Goal: Task Accomplishment & Management: Manage account settings

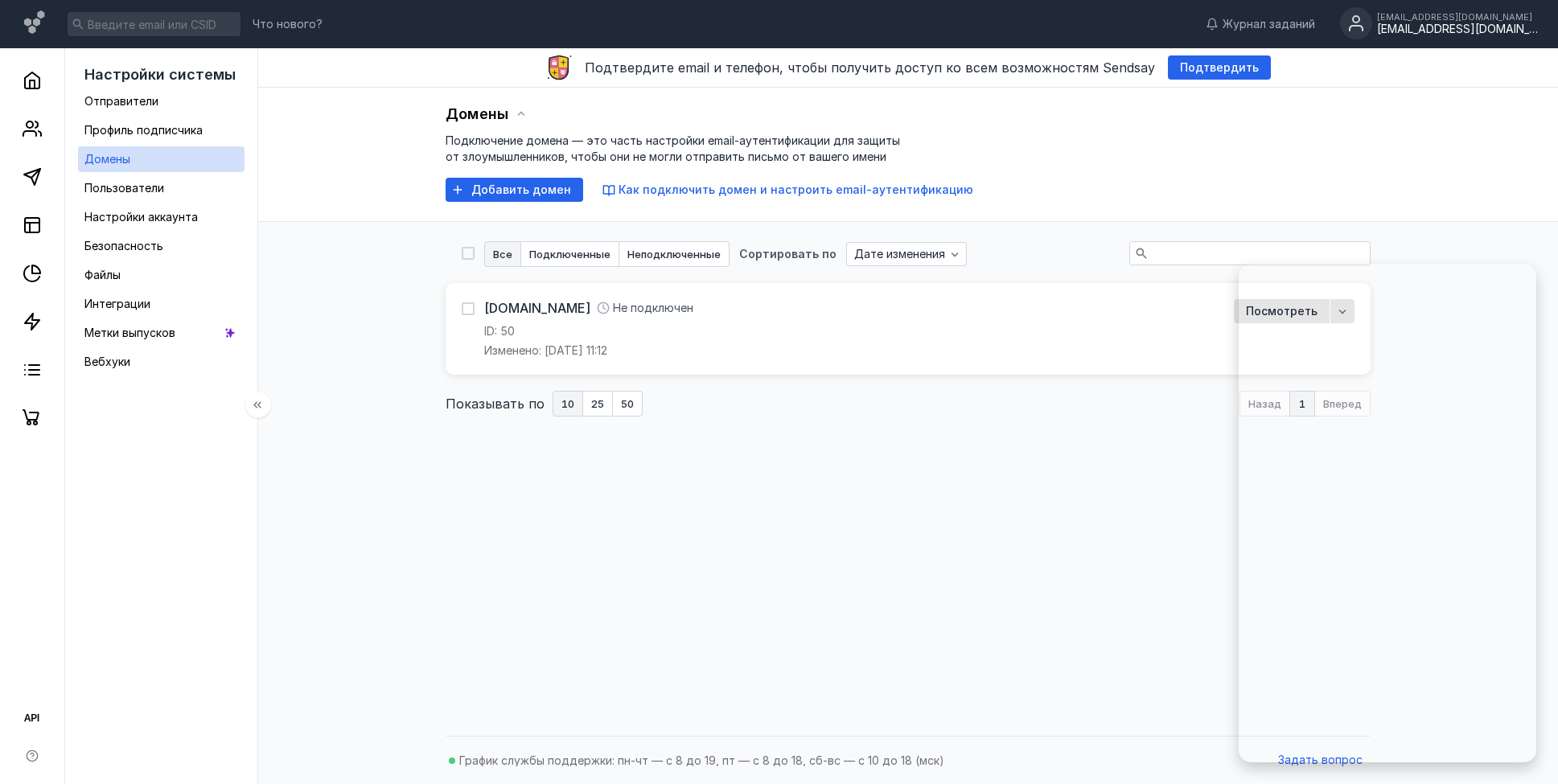
click at [132, 108] on div "Отправители" at bounding box center [121, 101] width 74 height 19
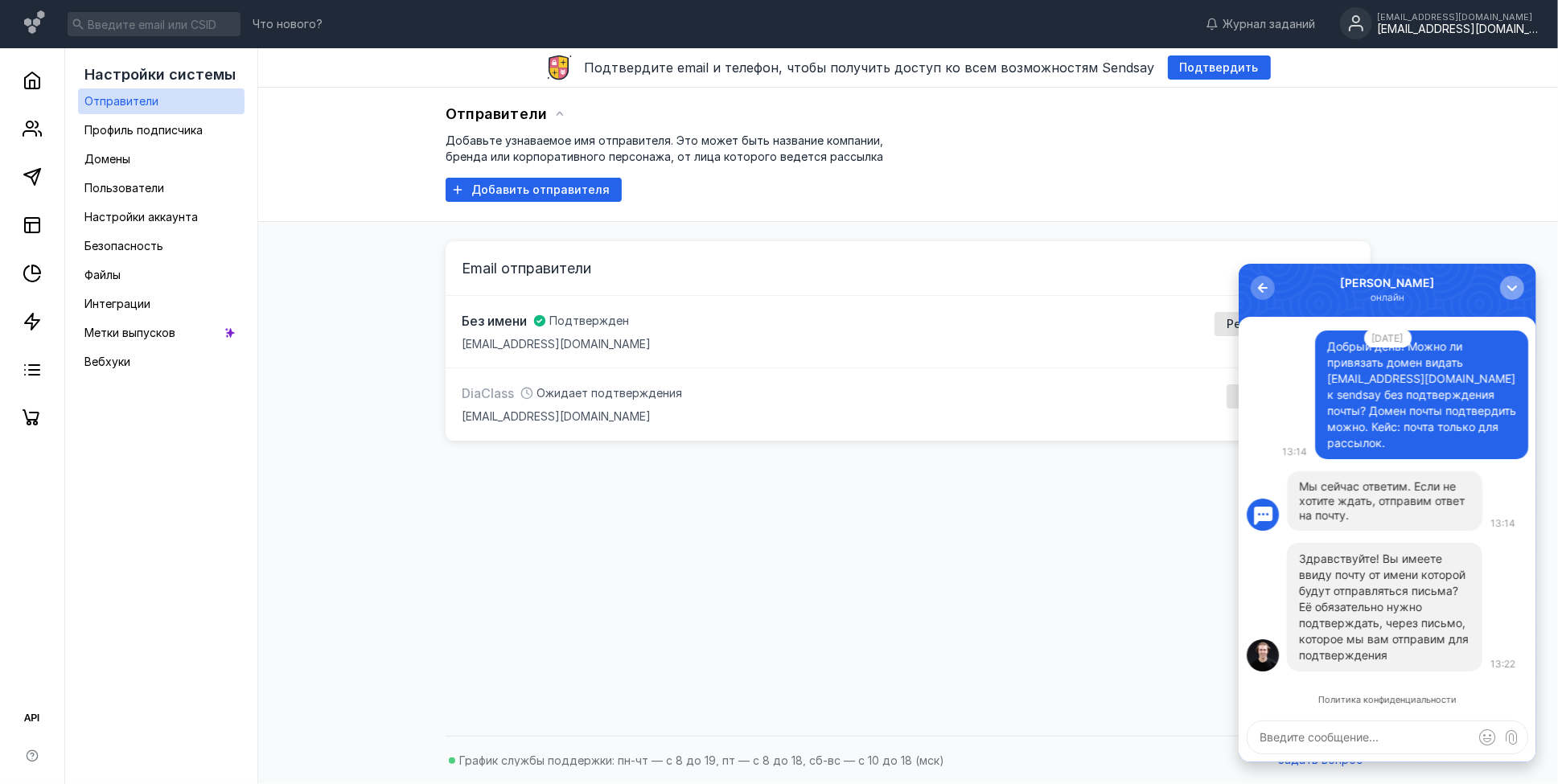
click at [1518, 283] on div "button" at bounding box center [1511, 286] width 16 height 16
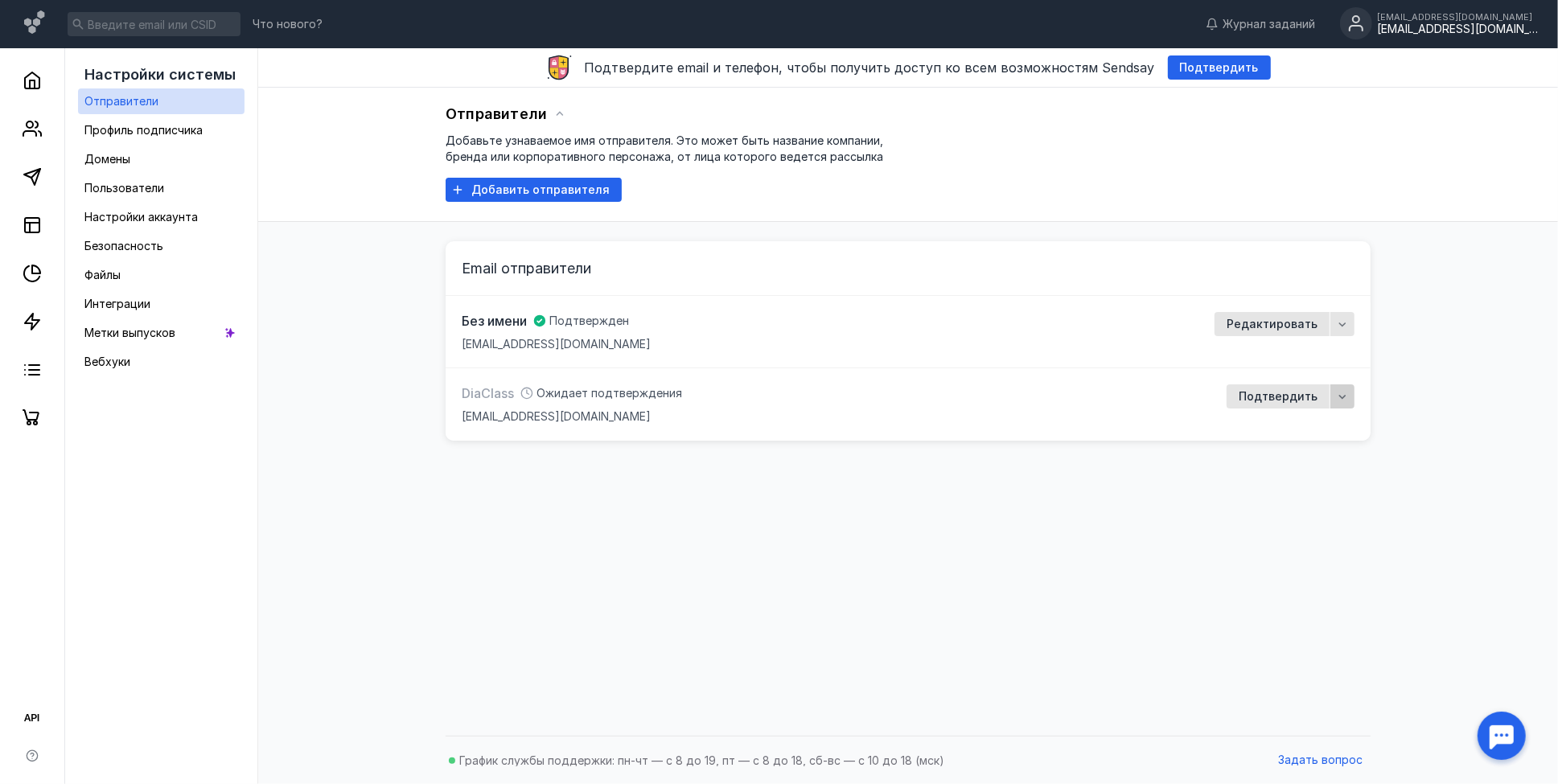
click at [1340, 396] on icon "button" at bounding box center [1343, 397] width 8 height 4
click at [1309, 453] on div "Удал ить" at bounding box center [1302, 454] width 86 height 16
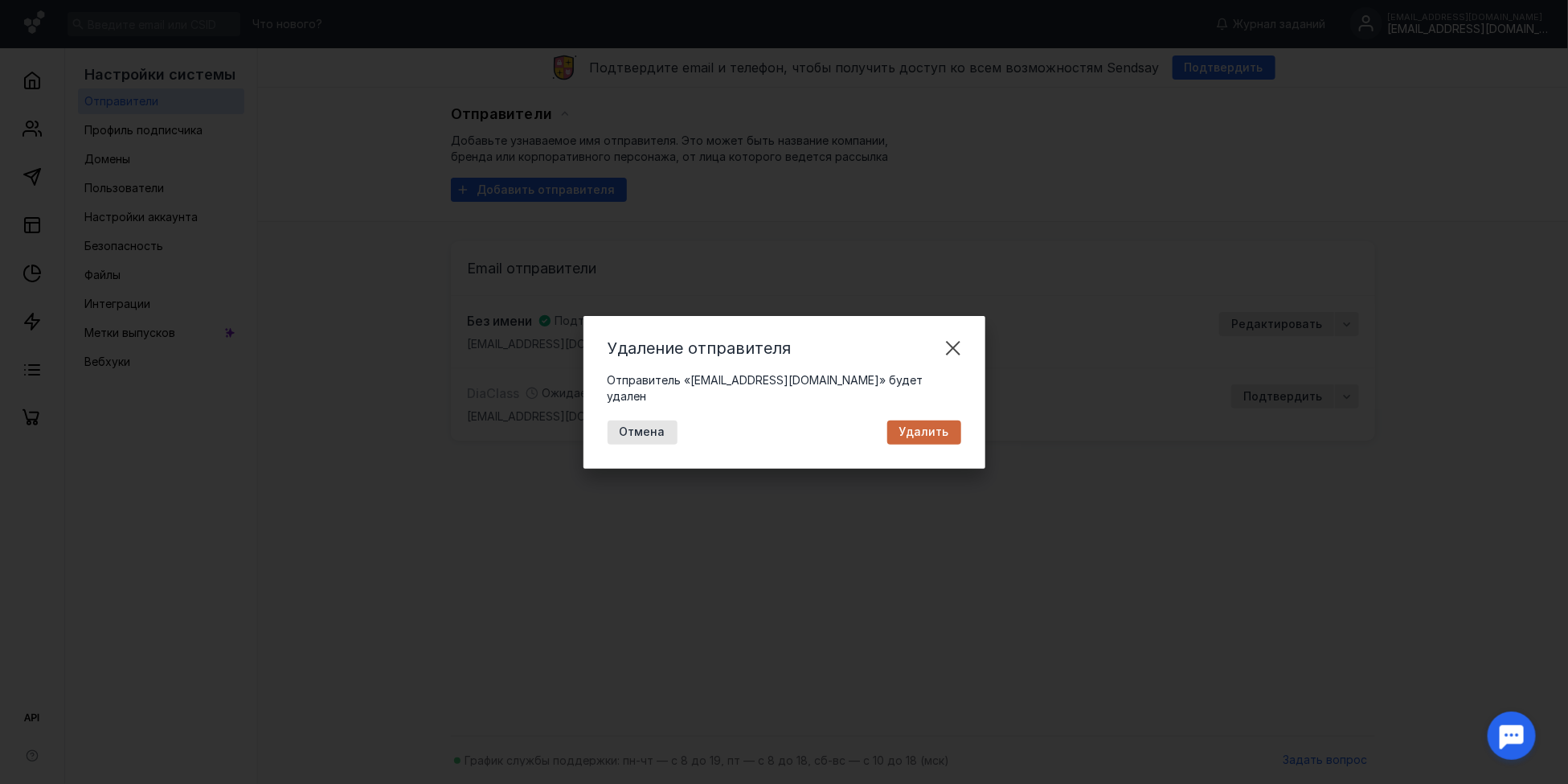
click at [919, 428] on span "Удалить" at bounding box center [924, 432] width 50 height 14
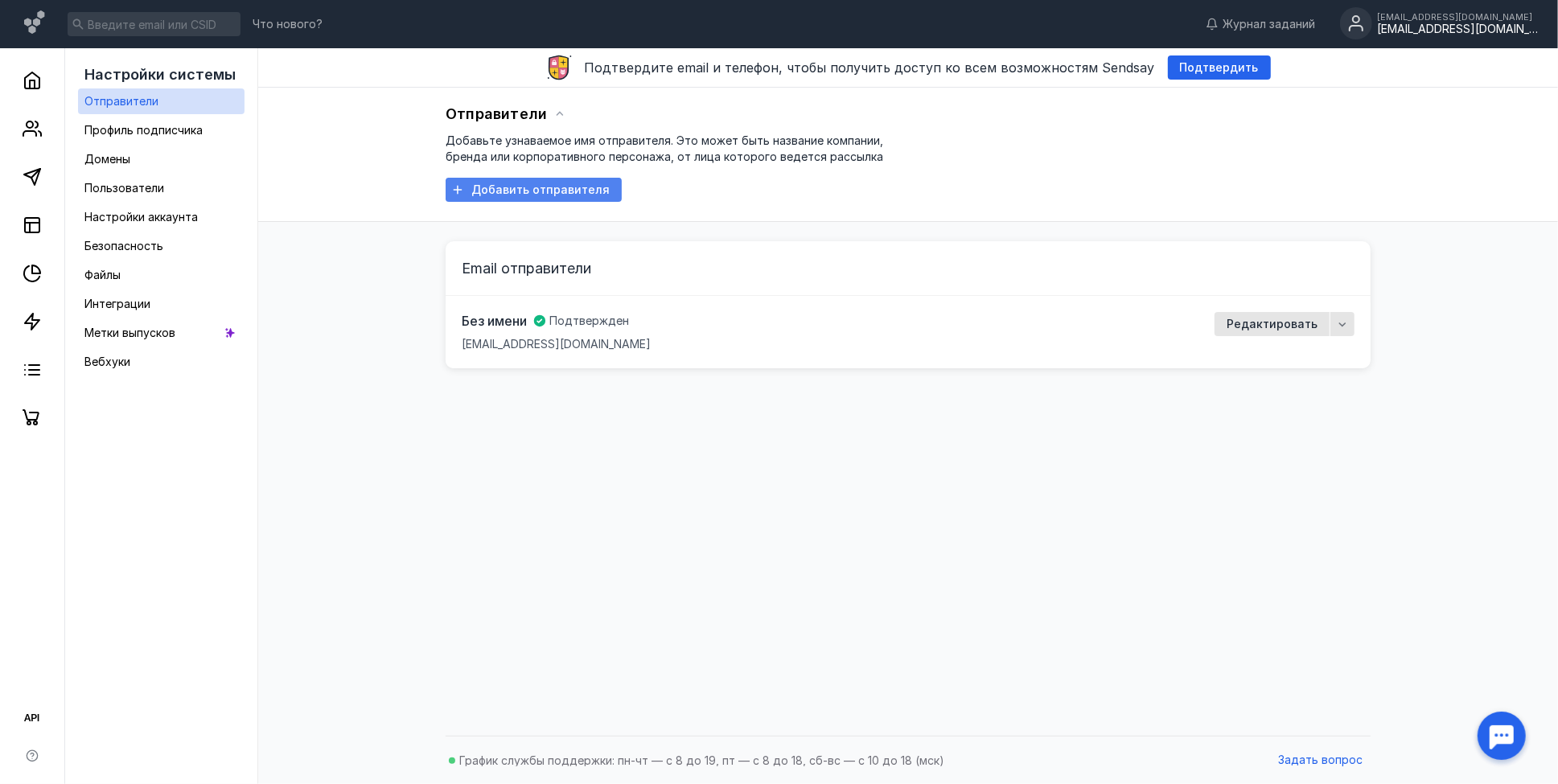
click at [586, 200] on div "Добавить отправителя" at bounding box center [534, 190] width 176 height 24
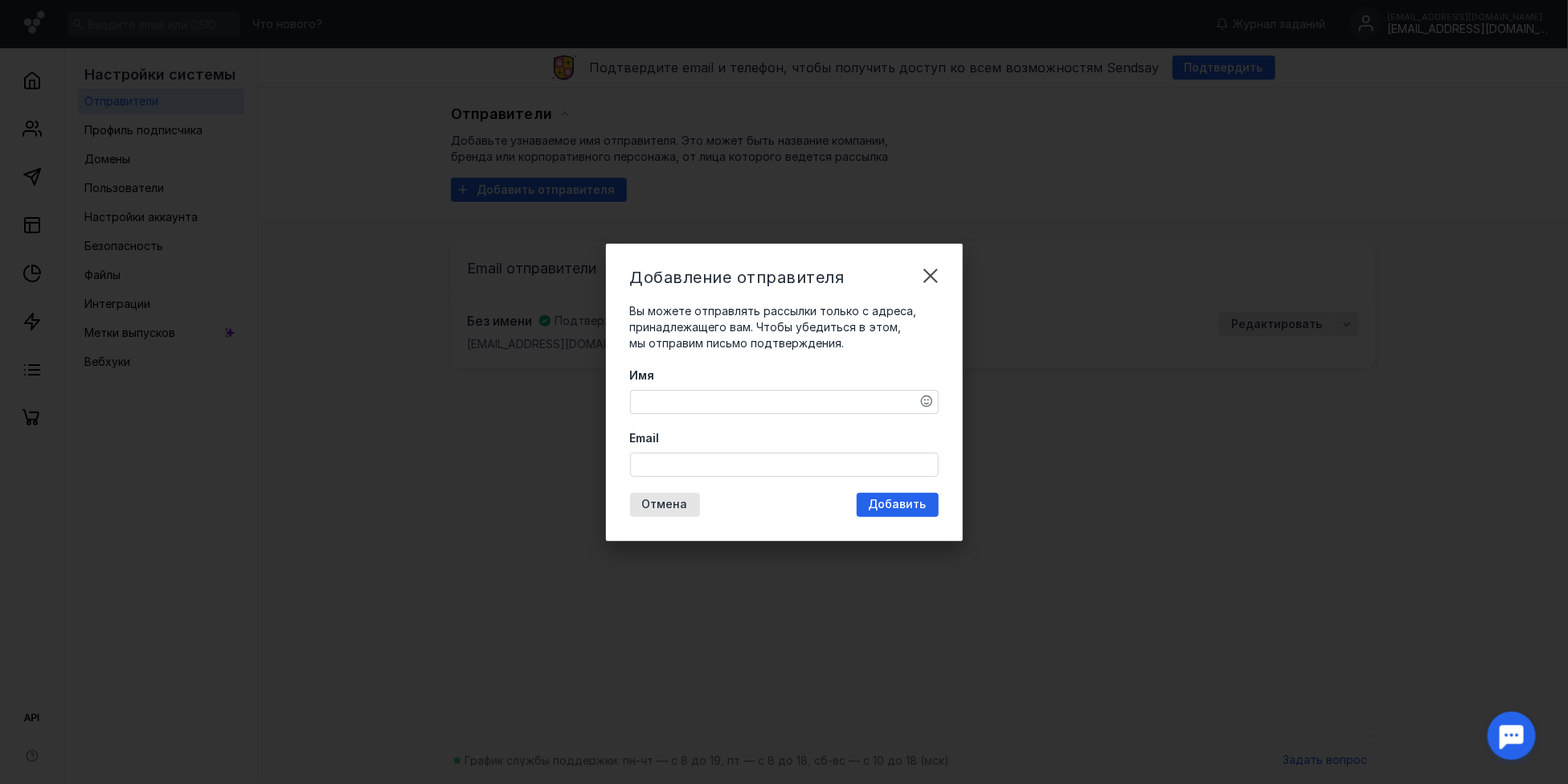
click at [683, 405] on textarea "Имя" at bounding box center [784, 402] width 307 height 23
type textarea "DiaClass"
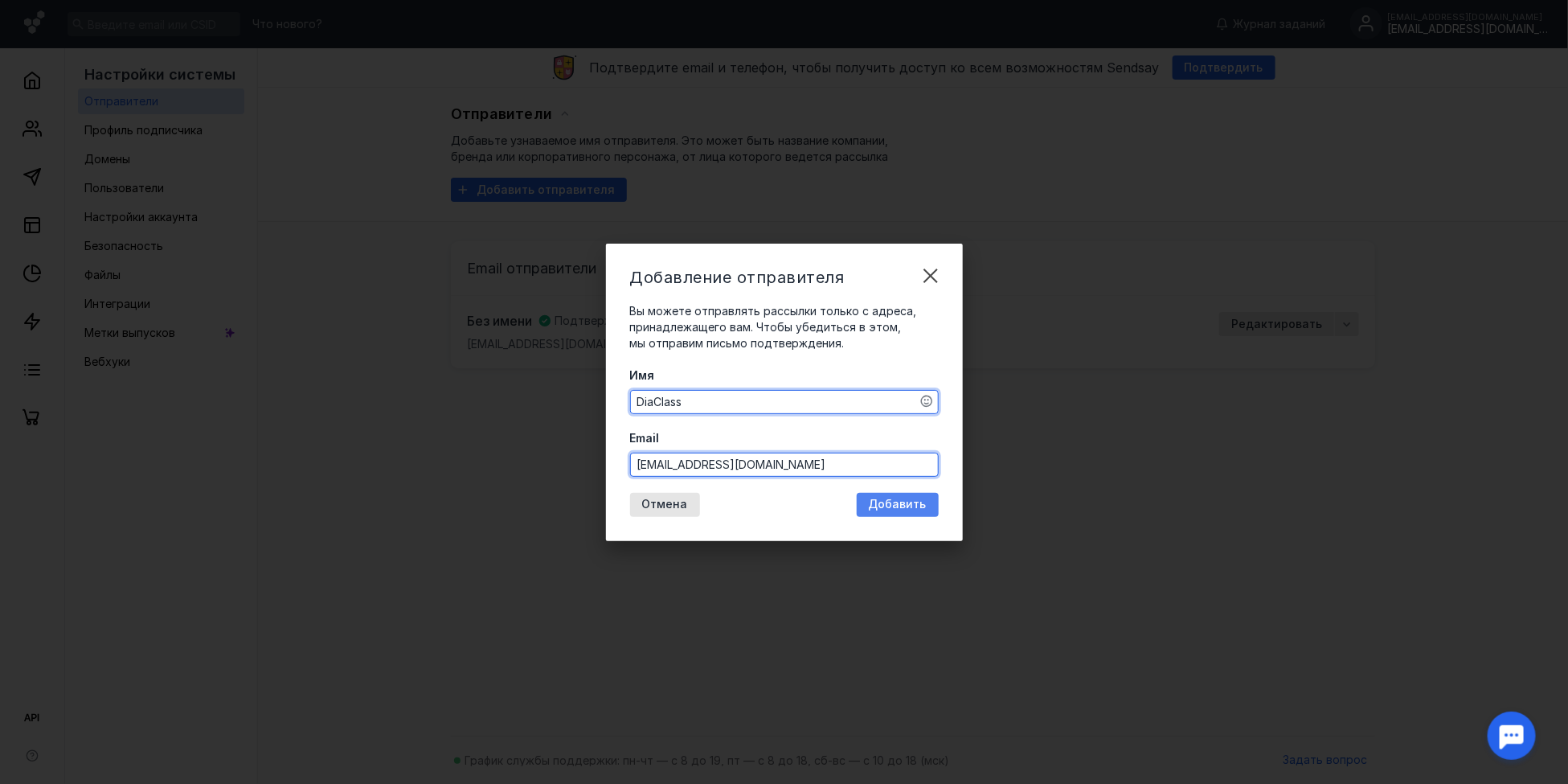
type input "[EMAIL_ADDRESS][DOMAIN_NAME]"
click at [917, 501] on span "Добавить" at bounding box center [898, 504] width 58 height 14
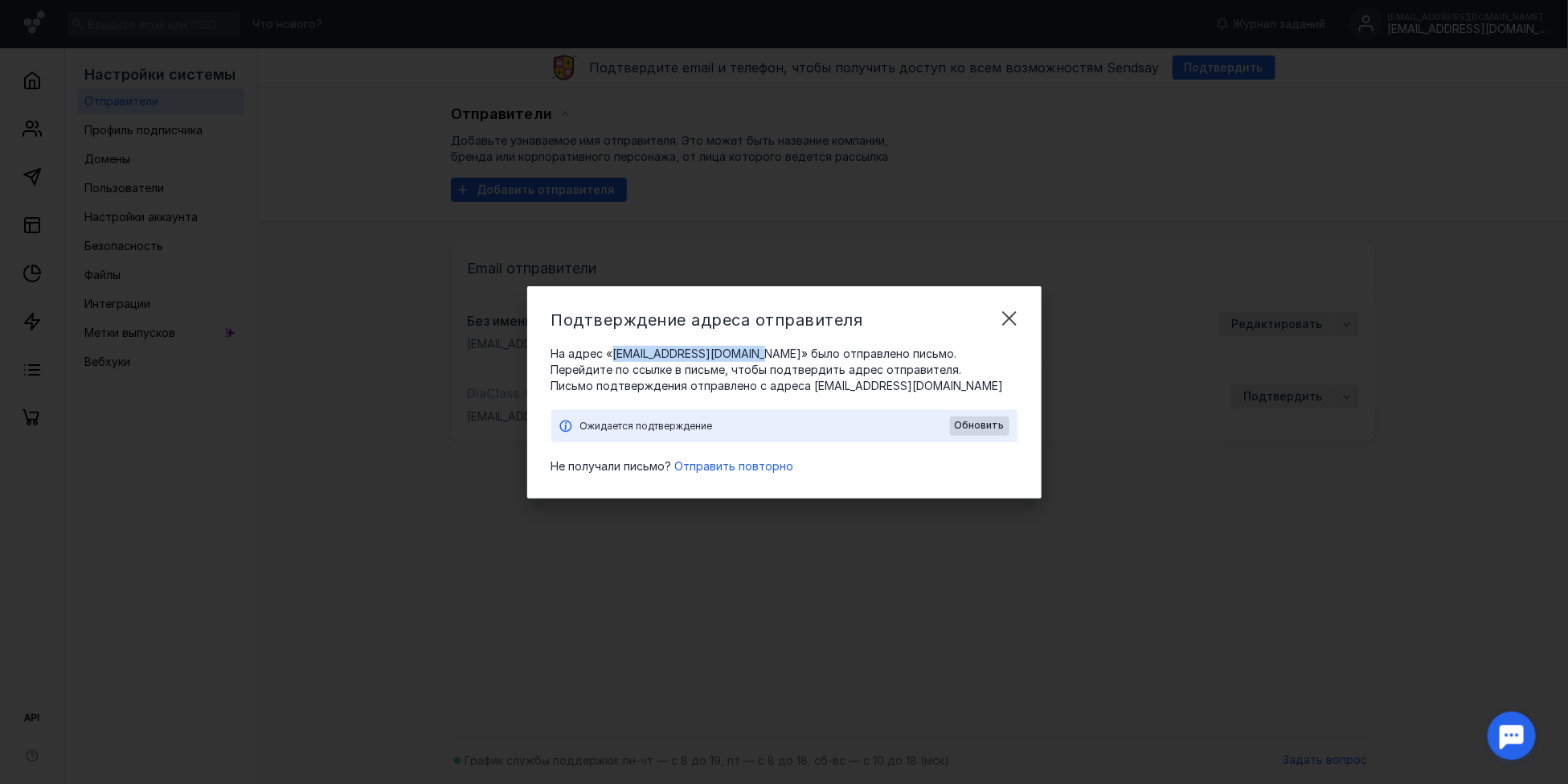
drag, startPoint x: 750, startPoint y: 354, endPoint x: 612, endPoint y: 357, distance: 138.0
click at [612, 357] on span "На адрес «[EMAIL_ADDRESS][DOMAIN_NAME]» было отправлено письмо. Перейдите по сс…" at bounding box center [784, 362] width 466 height 32
copy span "[EMAIL_ADDRESS][DOMAIN_NAME]"
drag, startPoint x: 718, startPoint y: 460, endPoint x: 727, endPoint y: 457, distance: 9.5
click at [717, 460] on span "Отправить повторно" at bounding box center [734, 466] width 119 height 14
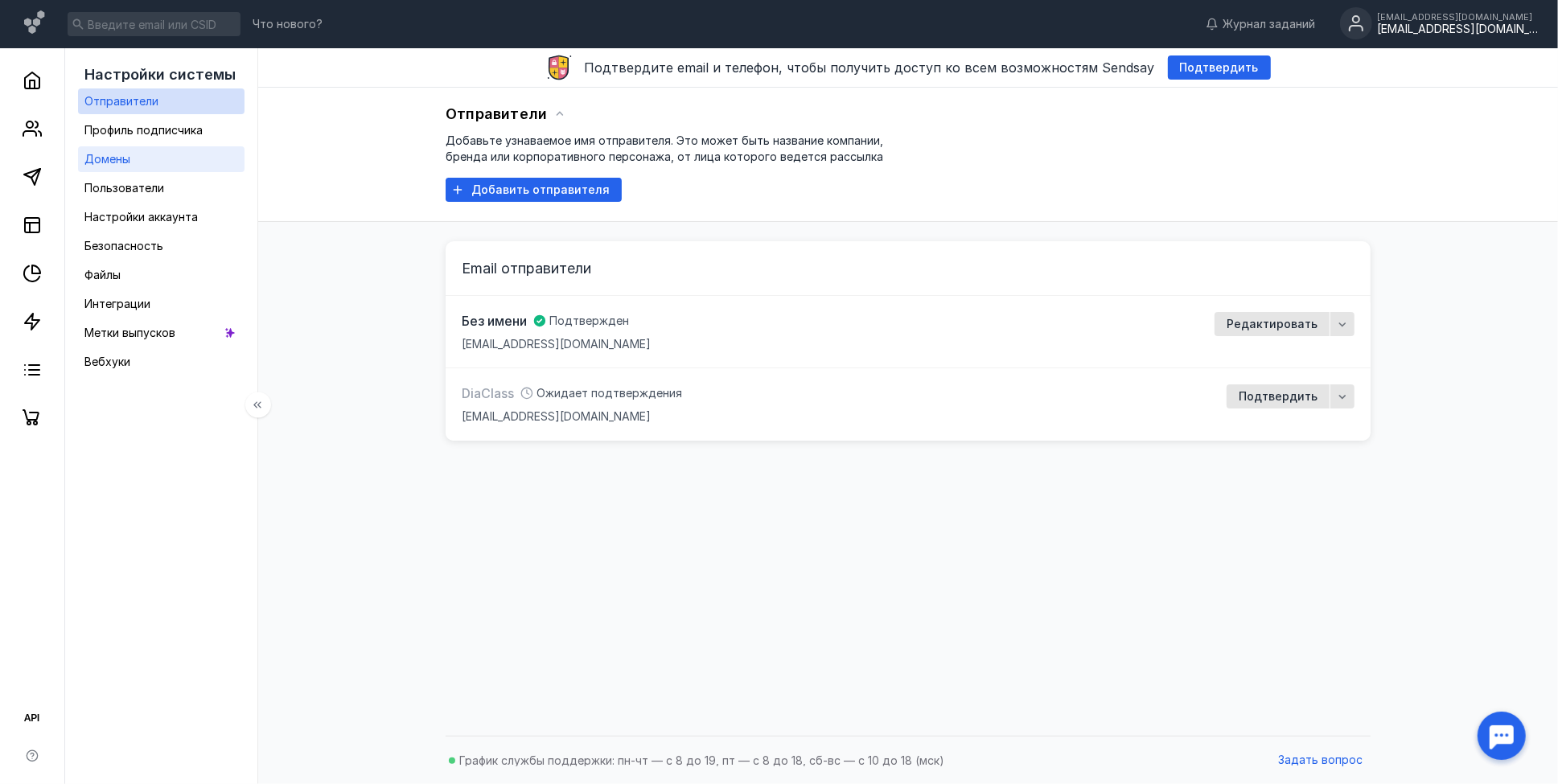
click at [165, 151] on link "Домены" at bounding box center [161, 159] width 166 height 25
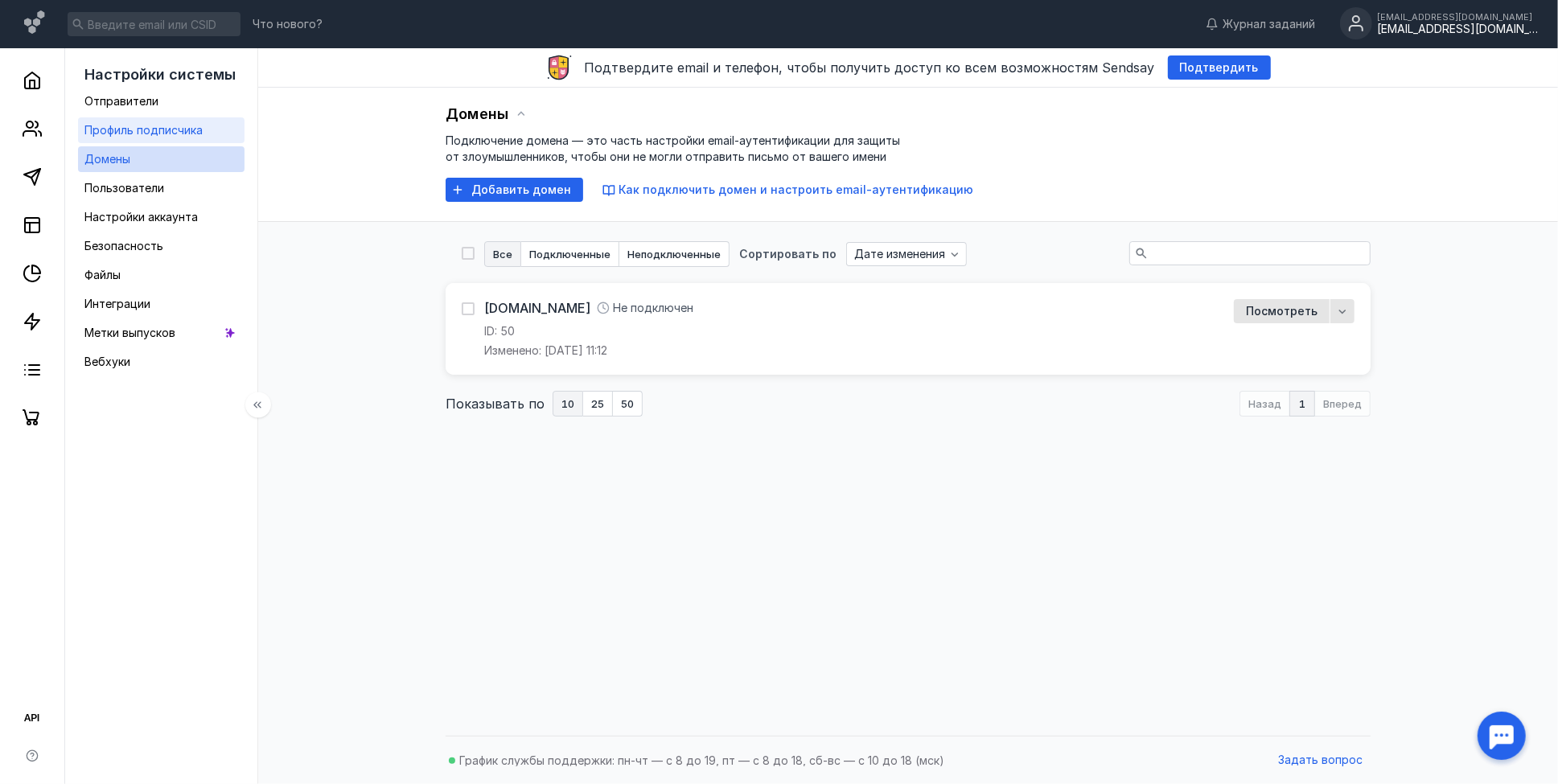
click at [167, 135] on span "Профиль подписчика" at bounding box center [143, 130] width 118 height 14
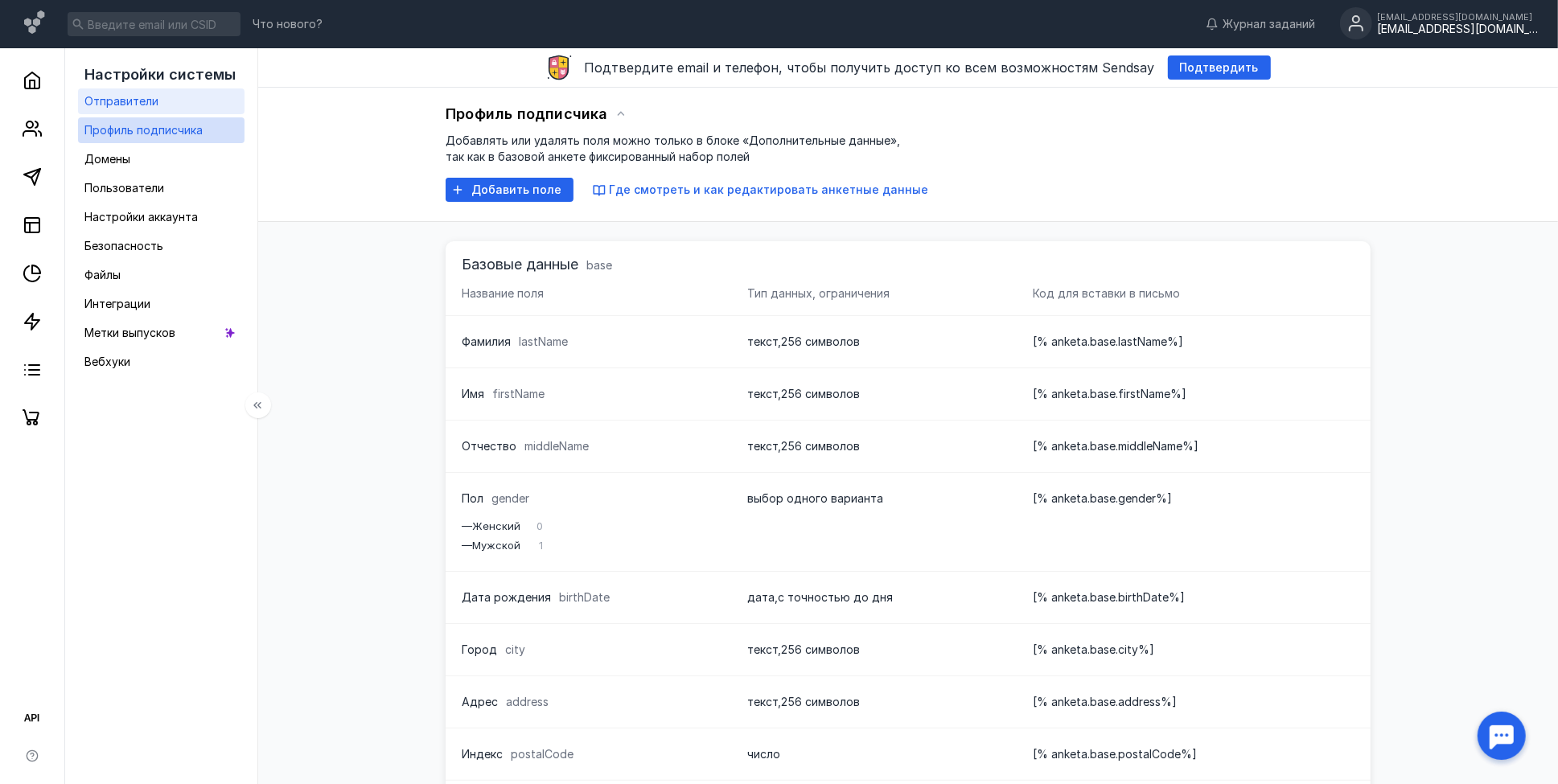
click at [139, 103] on span "Отправители" at bounding box center [121, 101] width 74 height 14
